Goal: Obtain resource: Obtain resource

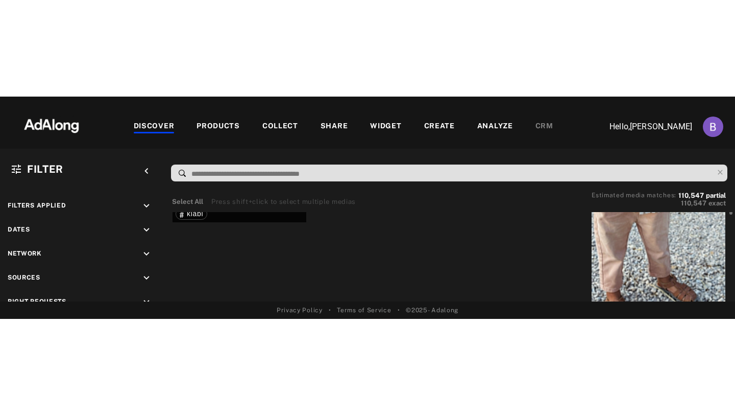
scroll to position [66, 0]
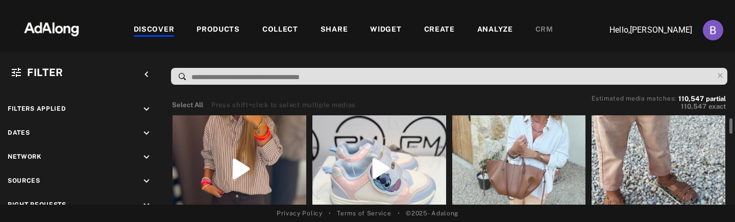
click at [522, 151] on div "Get rights" at bounding box center [519, 139] width 134 height 178
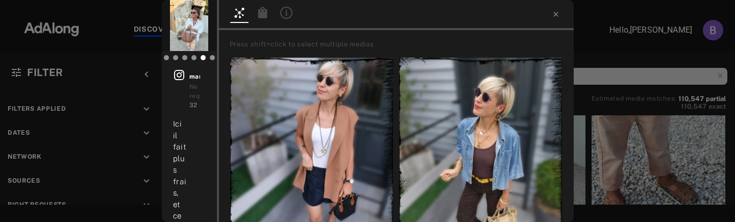
click at [263, 10] on div at bounding box center [367, 9] width 735 height 18
click at [264, 15] on div at bounding box center [367, 9] width 735 height 18
click at [249, 21] on div at bounding box center [239, 14] width 23 height 18
click at [265, 21] on div at bounding box center [263, 15] width 18 height 16
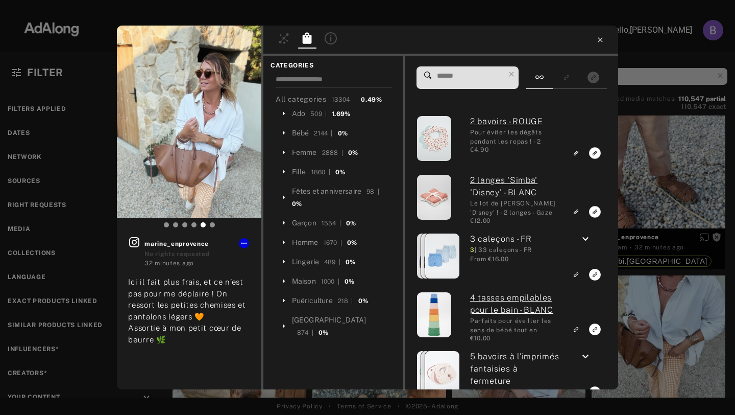
click at [598, 41] on icon at bounding box center [600, 40] width 8 height 8
